Goal: Transaction & Acquisition: Purchase product/service

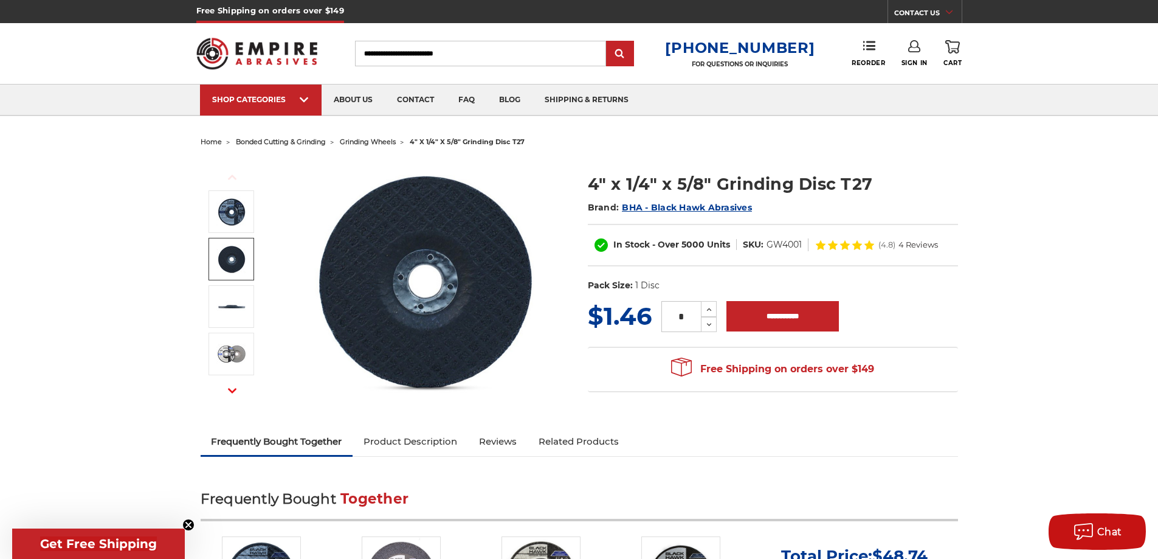
click at [229, 251] on img at bounding box center [231, 259] width 30 height 30
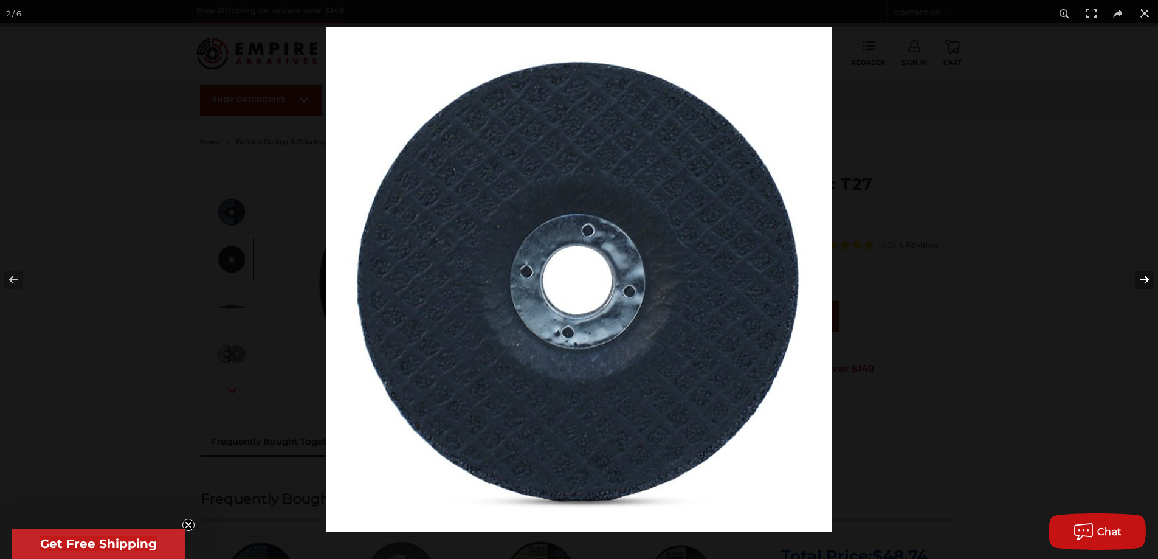
click at [1145, 277] on button at bounding box center [1137, 279] width 43 height 61
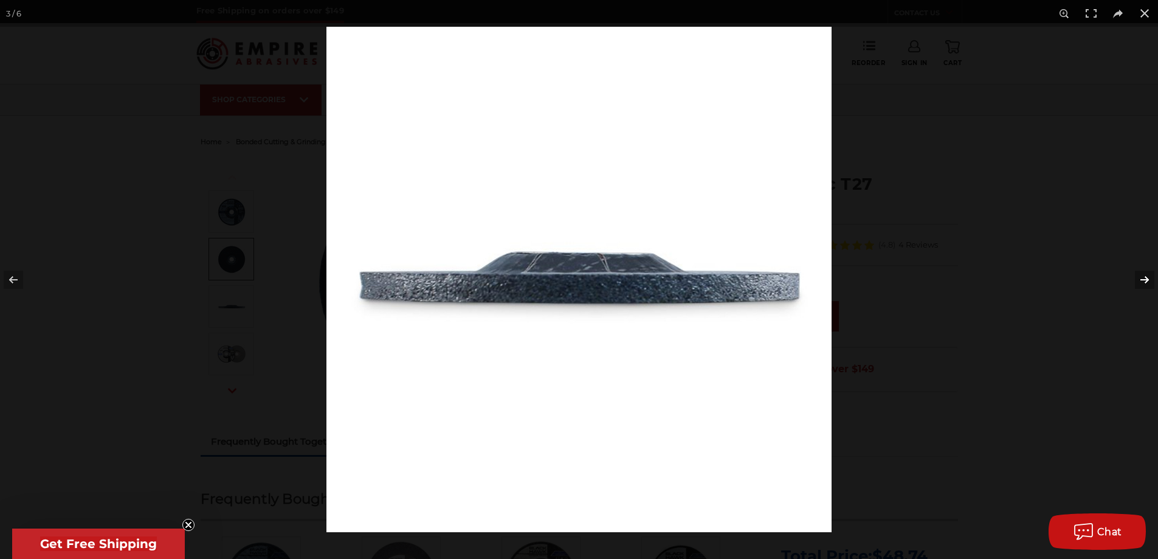
click at [1143, 277] on button at bounding box center [1137, 279] width 43 height 61
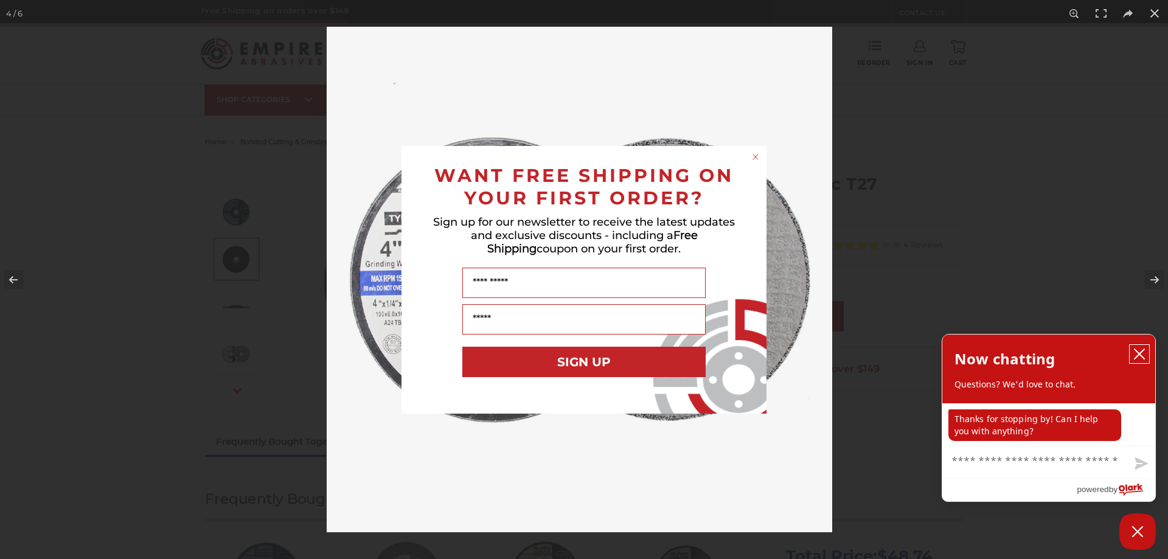
click at [1145, 356] on button "close chatbox" at bounding box center [1138, 354] width 19 height 18
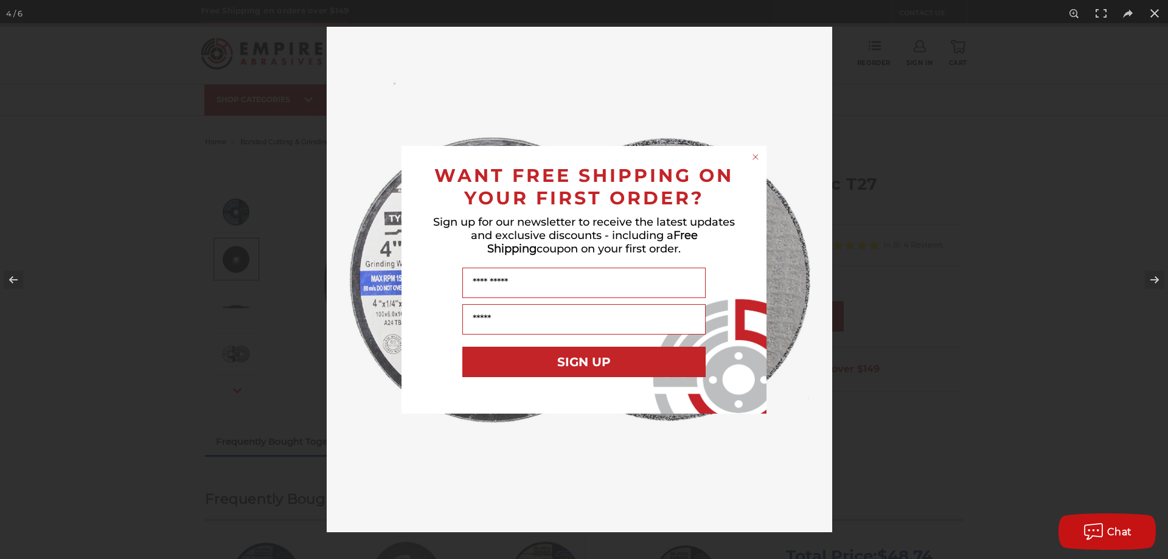
click at [757, 153] on circle "Close dialog" at bounding box center [756, 157] width 12 height 12
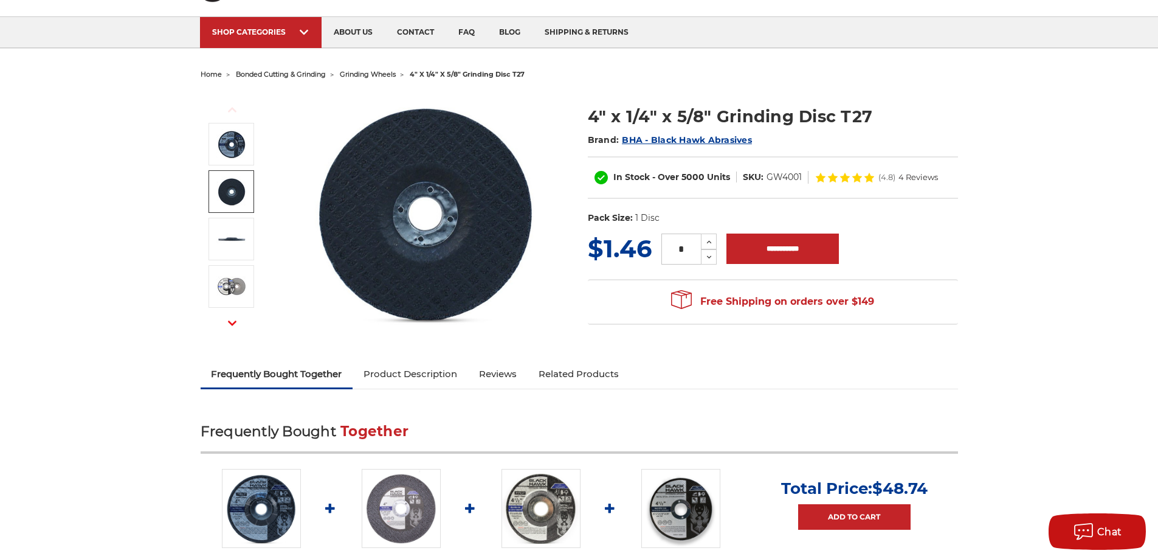
scroll to position [61, 0]
